Goal: Download file/media

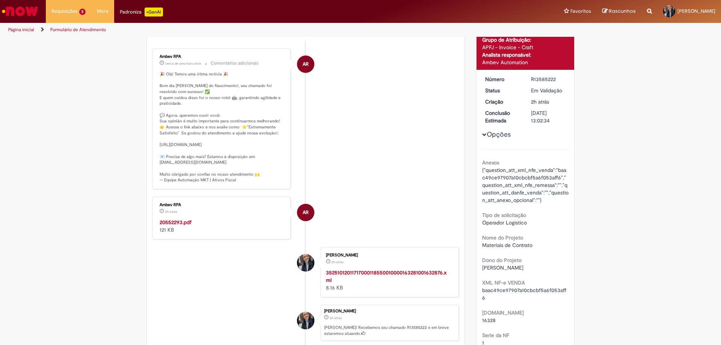
scroll to position [150, 0]
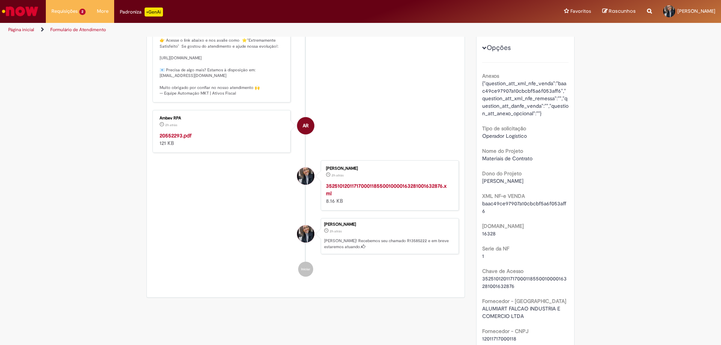
click at [167, 139] on strong "20552293.pdf" at bounding box center [176, 135] width 32 height 7
click at [65, 14] on li "Requisições 2 Exibir Todas as Solicitações Merchandising (MKT) 2h atrás 2 horas…" at bounding box center [68, 11] width 45 height 23
click at [67, 41] on span "Merchandising (MKT)" at bounding box center [73, 40] width 39 height 6
click at [65, 57] on span "Merchandising (MKT)" at bounding box center [73, 56] width 39 height 6
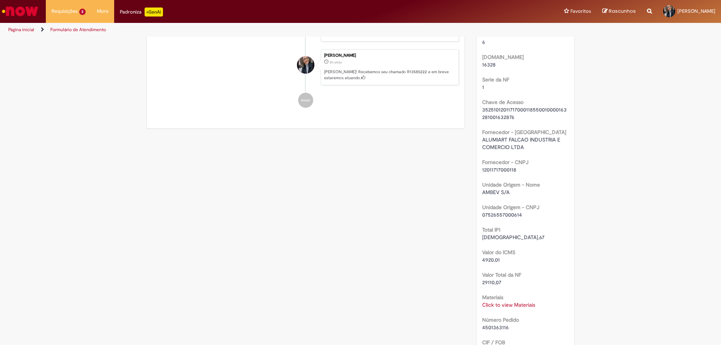
scroll to position [309, 0]
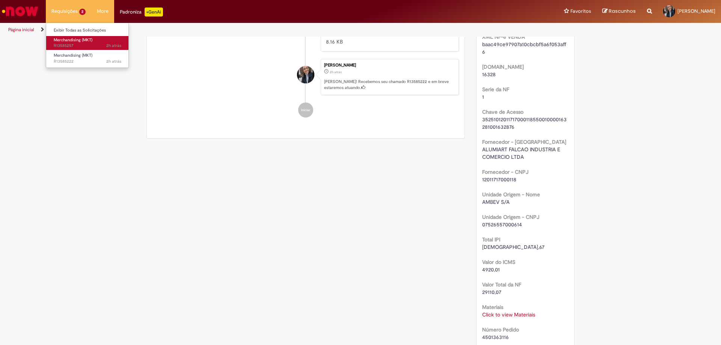
click at [71, 42] on span "Merchandising (MKT)" at bounding box center [73, 40] width 39 height 6
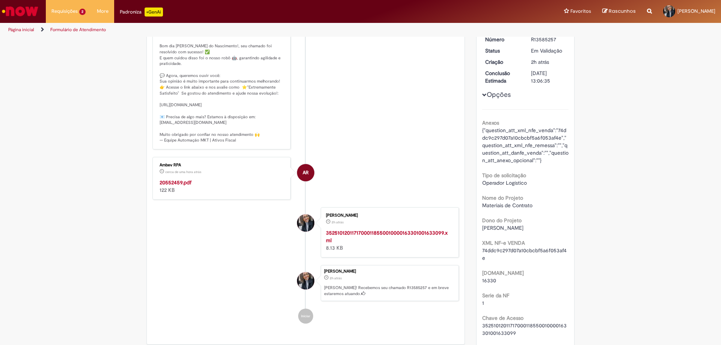
scroll to position [113, 0]
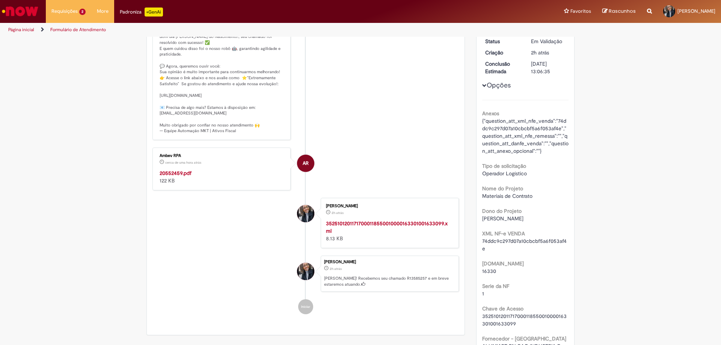
click at [165, 177] on strong "20552459.pdf" at bounding box center [176, 173] width 32 height 7
